Goal: Answer question/provide support

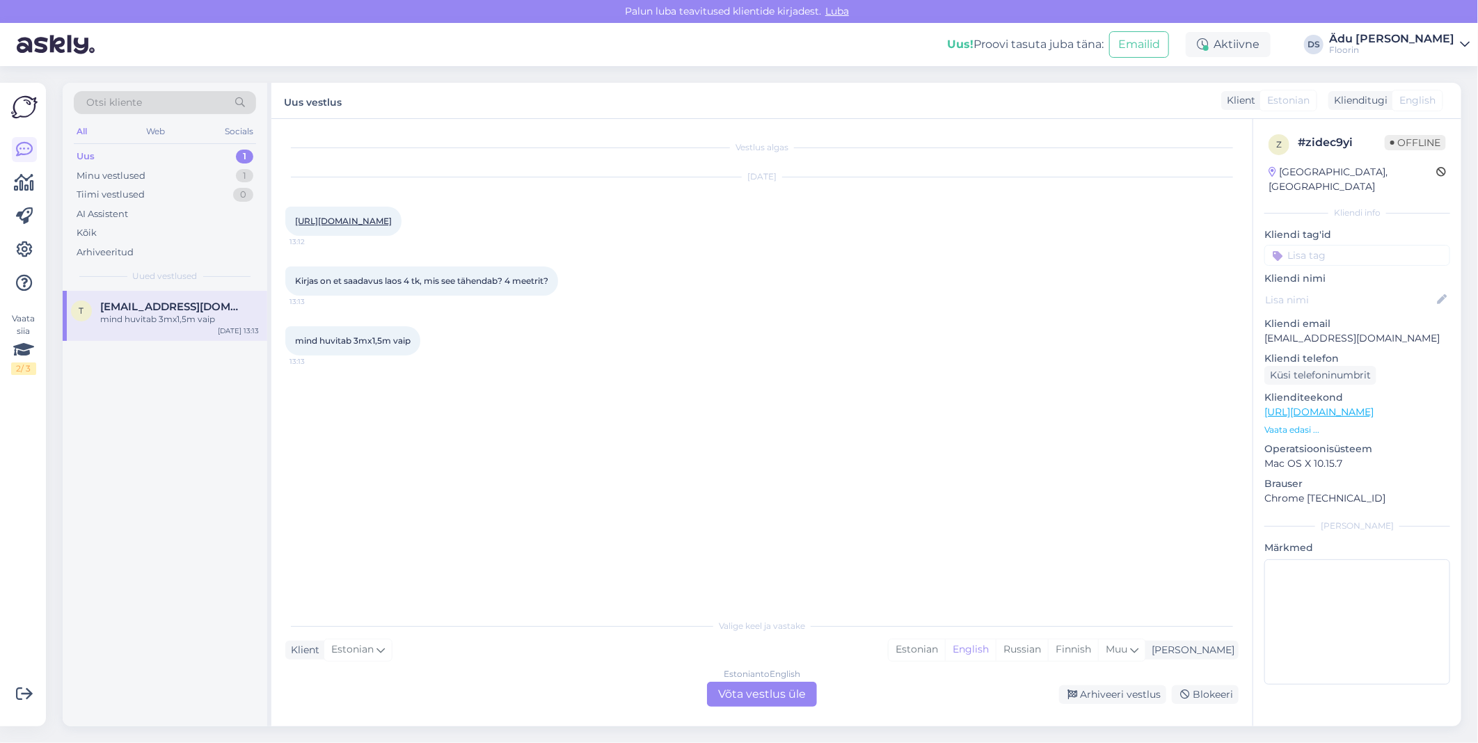
click at [739, 694] on div "Estonian to English Võta vestlus üle" at bounding box center [762, 694] width 110 height 25
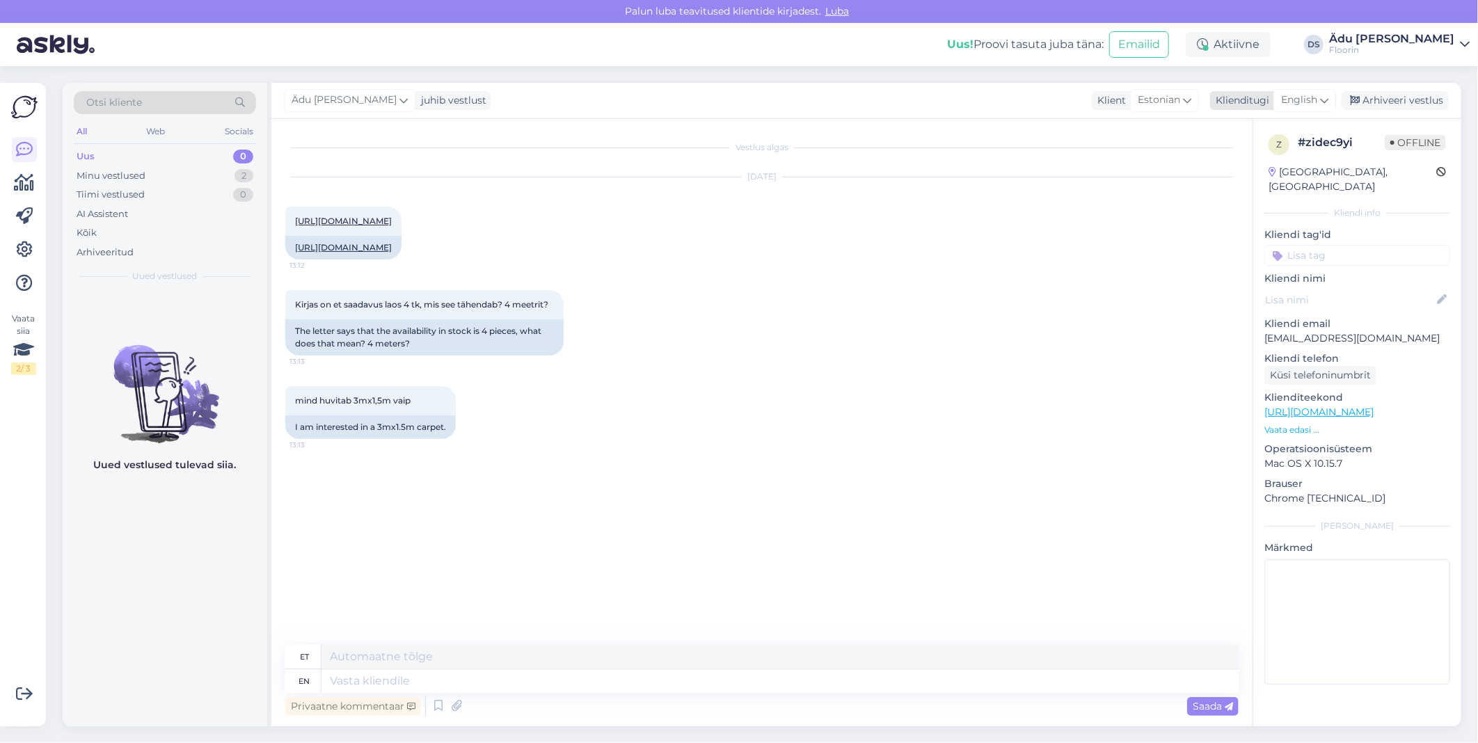
click at [1299, 100] on span "English" at bounding box center [1299, 100] width 36 height 15
click at [1260, 168] on link "Estonian" at bounding box center [1273, 162] width 153 height 22
click at [477, 679] on textarea at bounding box center [761, 678] width 953 height 29
click at [392, 223] on link "[URL][DOMAIN_NAME]" at bounding box center [343, 221] width 97 height 10
click at [473, 676] on textarea "Tere" at bounding box center [761, 678] width 953 height 29
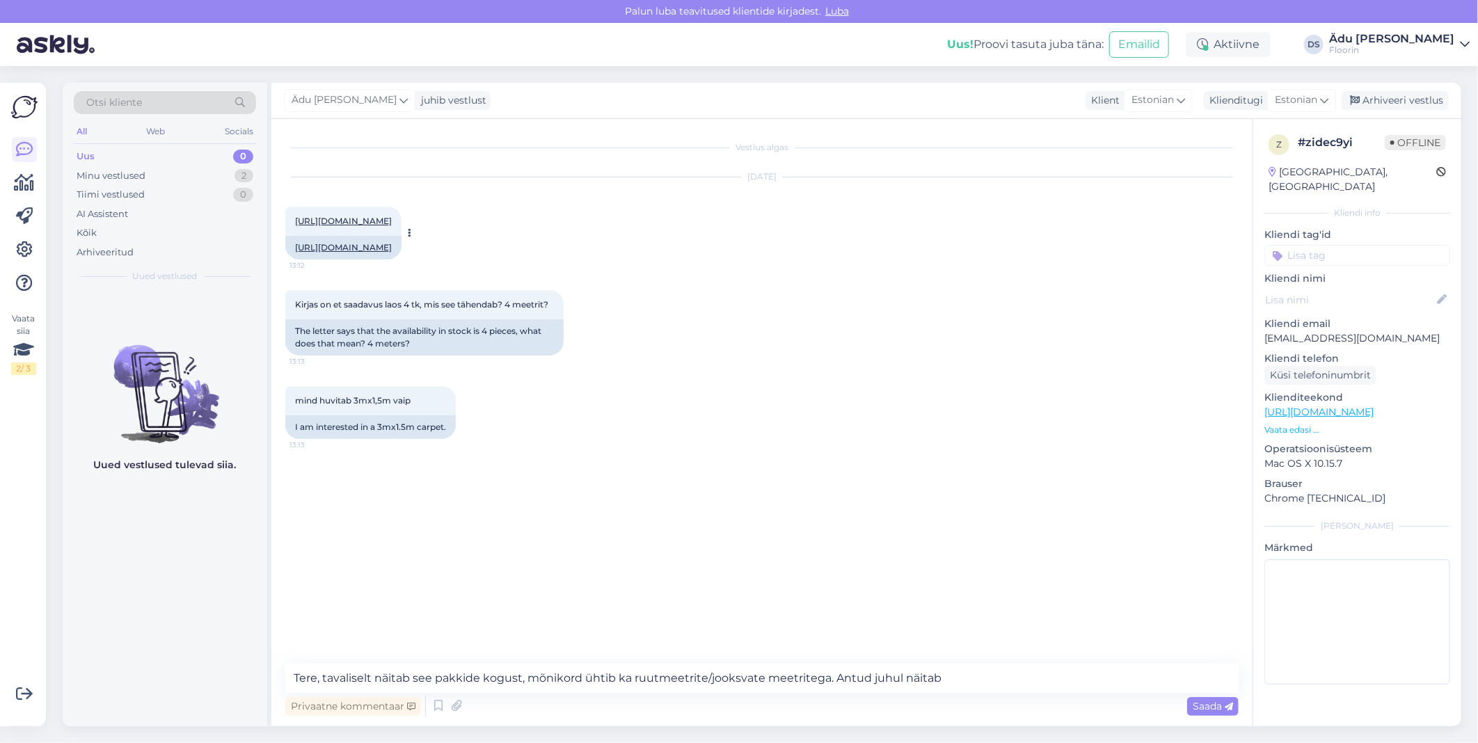
click at [392, 219] on link "[URL][DOMAIN_NAME]" at bounding box center [343, 221] width 97 height 10
click at [1015, 686] on textarea "Tere, tavaliselt näitab see pakkide kogust, mõnikord ühtib ka ruutmeetrite/jook…" at bounding box center [761, 678] width 953 height 29
click at [1124, 683] on textarea "Tere, tavaliselt näitab see pakkide kogust, mõnikord ühtib ka ruutmeetrite/jook…" at bounding box center [761, 678] width 953 height 29
type textarea "Tere, tavaliselt näitab see pakkide kogust, mõnikord ühtib ka ruutmeetrite/jook…"
click at [1210, 675] on textarea "Tere, tavaliselt näitab see pakkide kogust, mõnikord ühtib ka ruutmeetrite/jook…" at bounding box center [761, 678] width 953 height 29
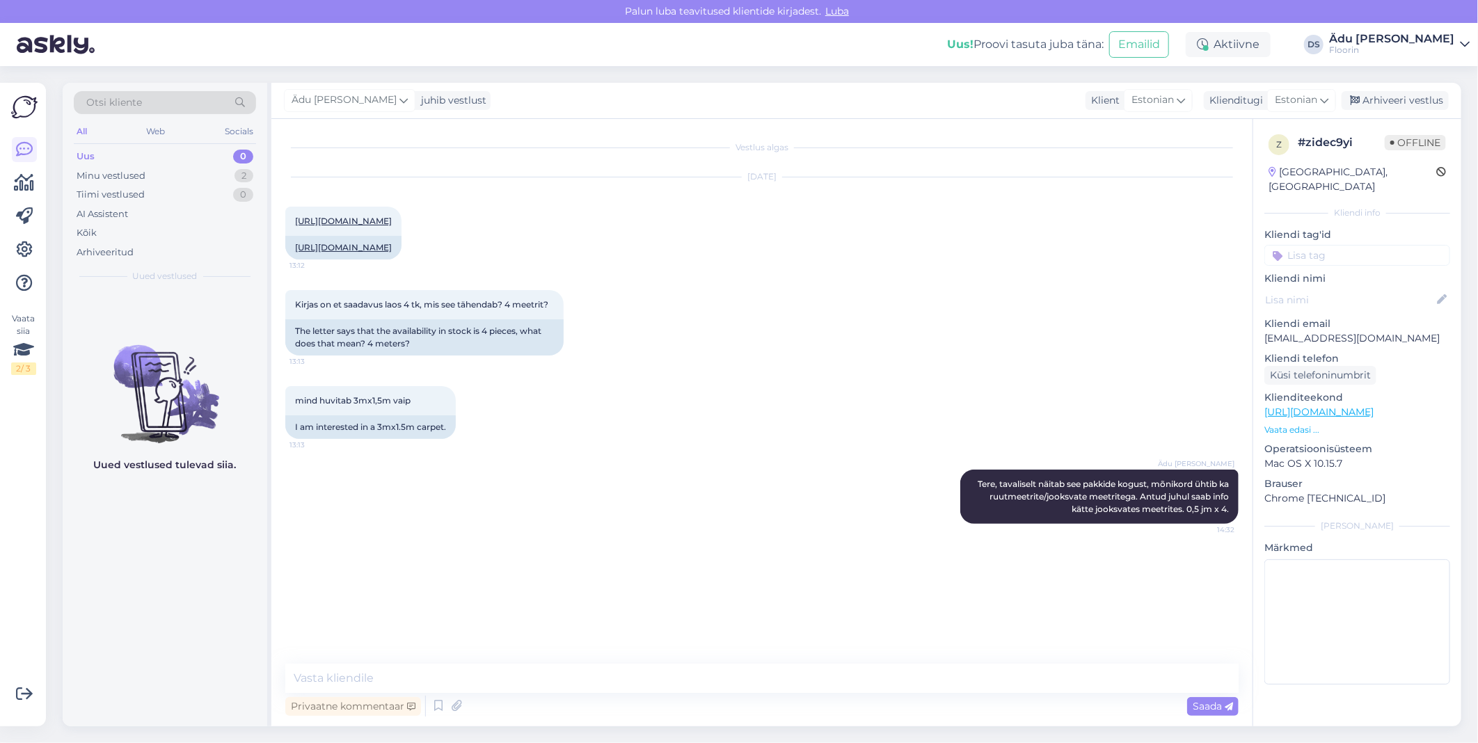
click at [829, 697] on div "Privaatne kommentaar Saada" at bounding box center [761, 706] width 953 height 26
click at [825, 689] on textarea at bounding box center [761, 678] width 953 height 29
type textarea "Laos on seda toodet siis praegu ca 3,68 m2."
click at [213, 185] on div "Tiimi vestlused 0" at bounding box center [165, 194] width 182 height 19
click at [209, 180] on div "Minu vestlused 2" at bounding box center [165, 175] width 182 height 19
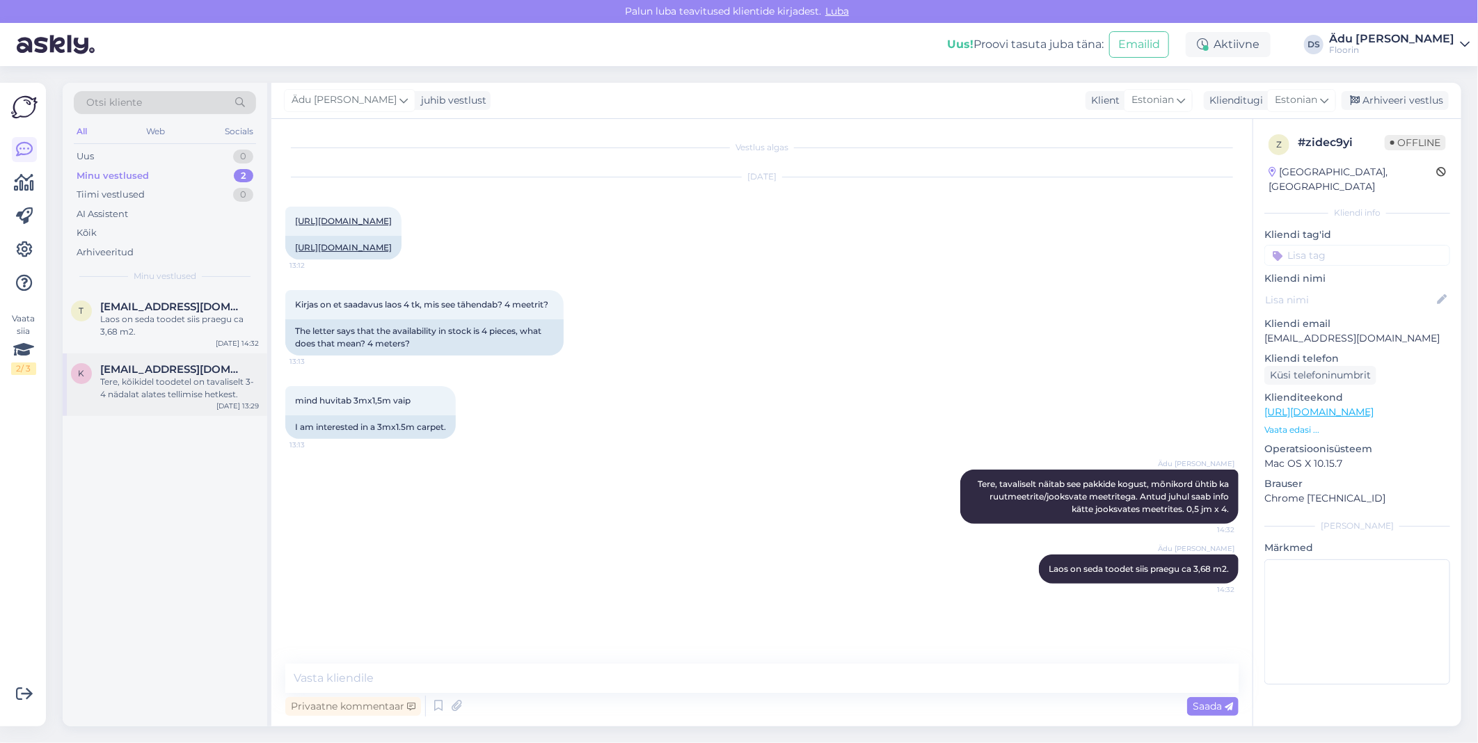
click at [186, 400] on div "Tere, kõikidel toodetel on tavaliselt 3-4 nädalat alates tellimise hetkest." at bounding box center [179, 388] width 159 height 25
